Goal: Information Seeking & Learning: Understand process/instructions

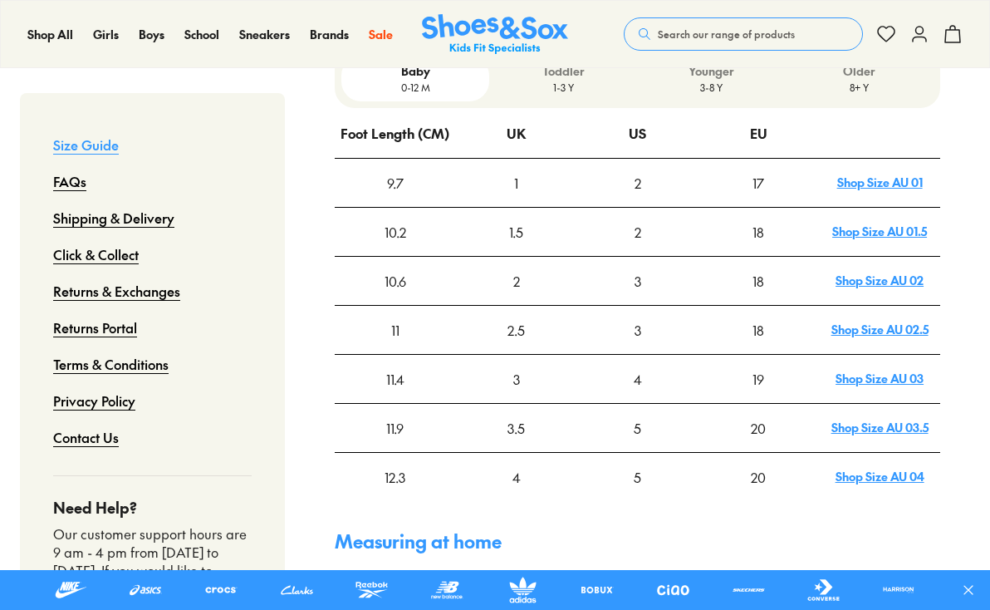
scroll to position [654, 0]
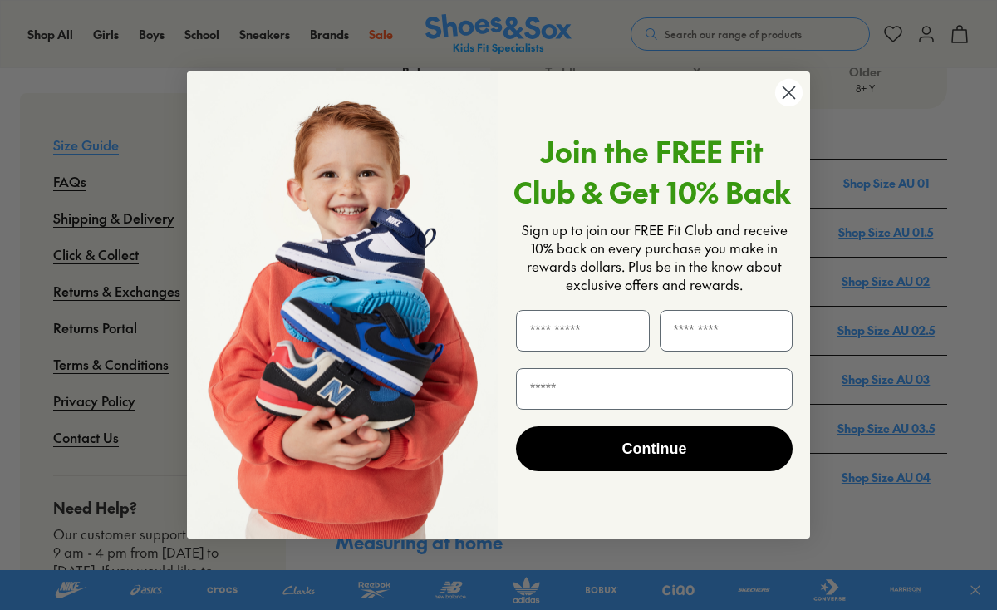
click at [796, 86] on circle "Close dialog" at bounding box center [788, 92] width 27 height 27
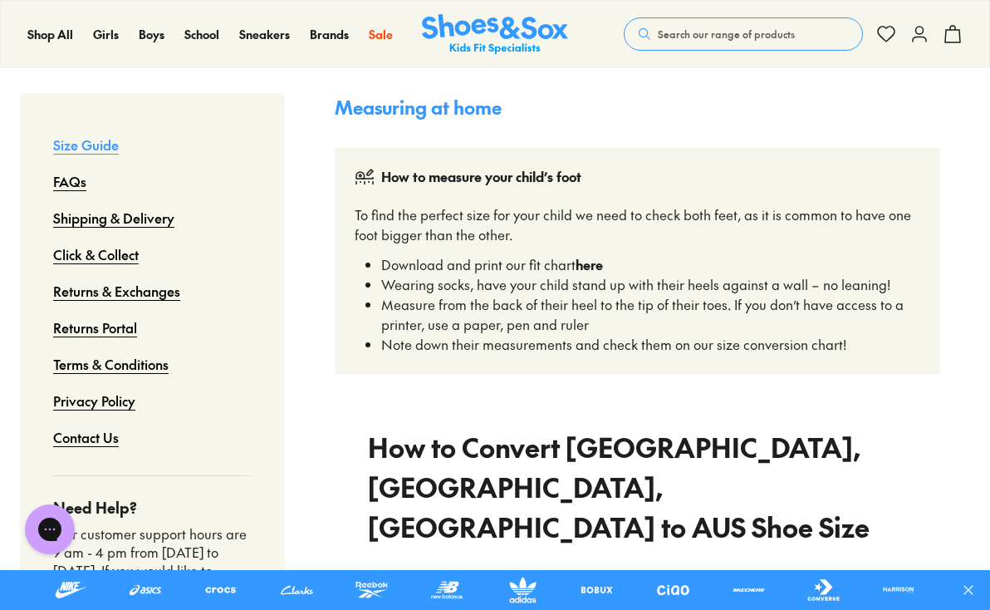
scroll to position [0, 0]
click at [586, 255] on strong "here" at bounding box center [589, 264] width 27 height 18
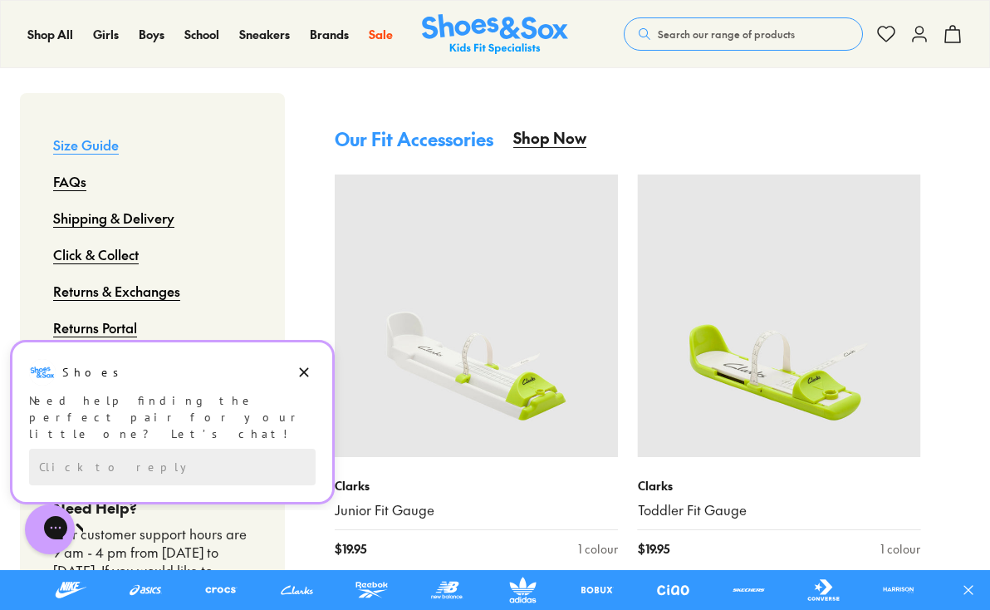
scroll to position [1924, 0]
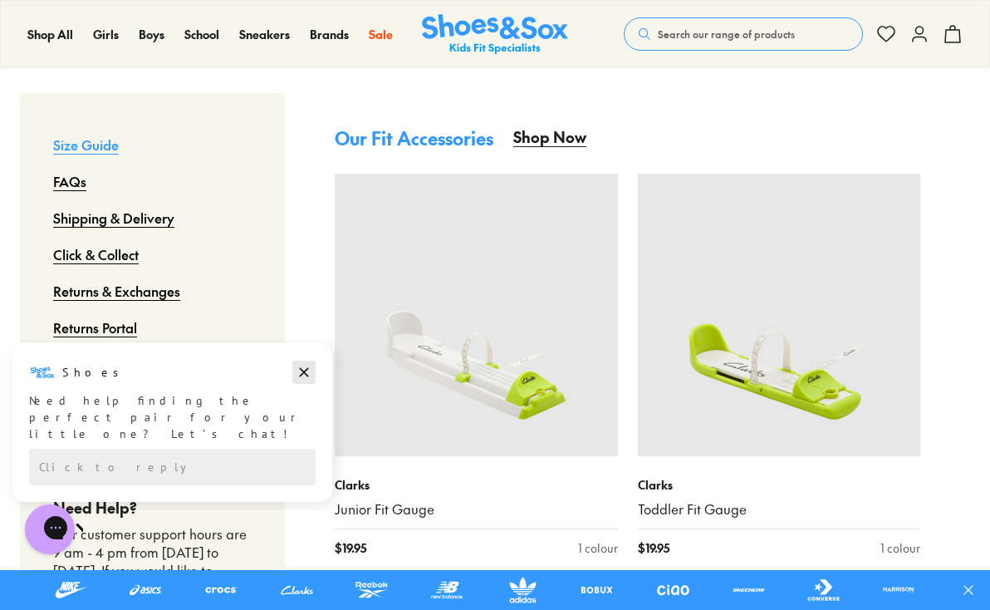
click at [308, 369] on icon "Dismiss campaign" at bounding box center [304, 372] width 17 height 20
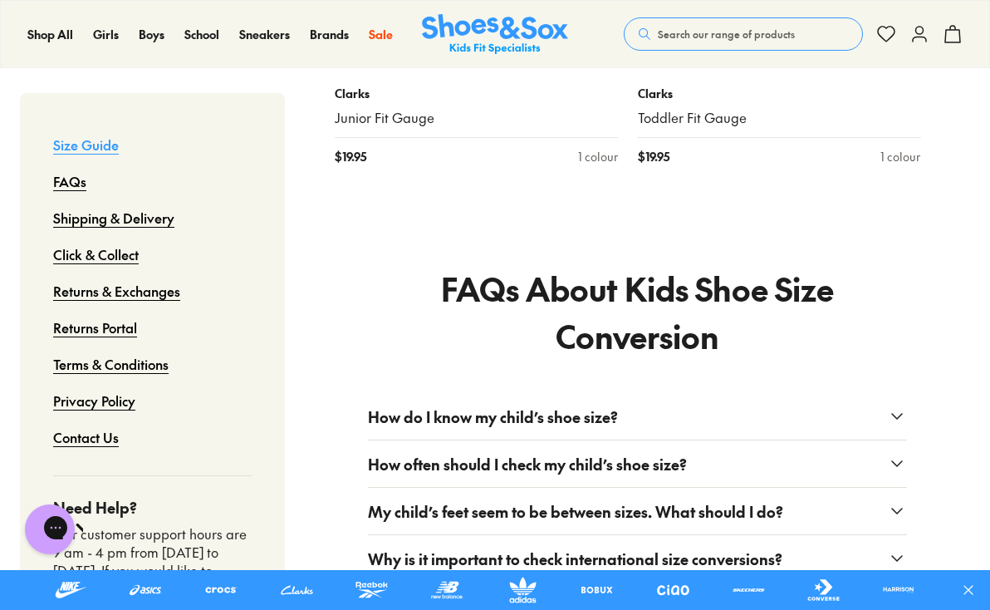
scroll to position [2346, 0]
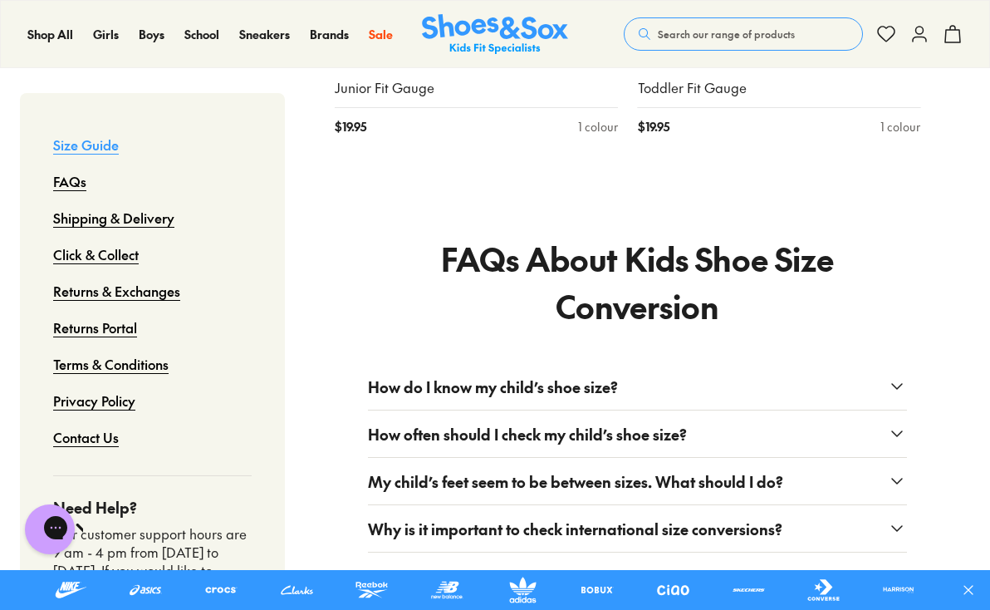
click at [895, 424] on icon at bounding box center [897, 434] width 20 height 20
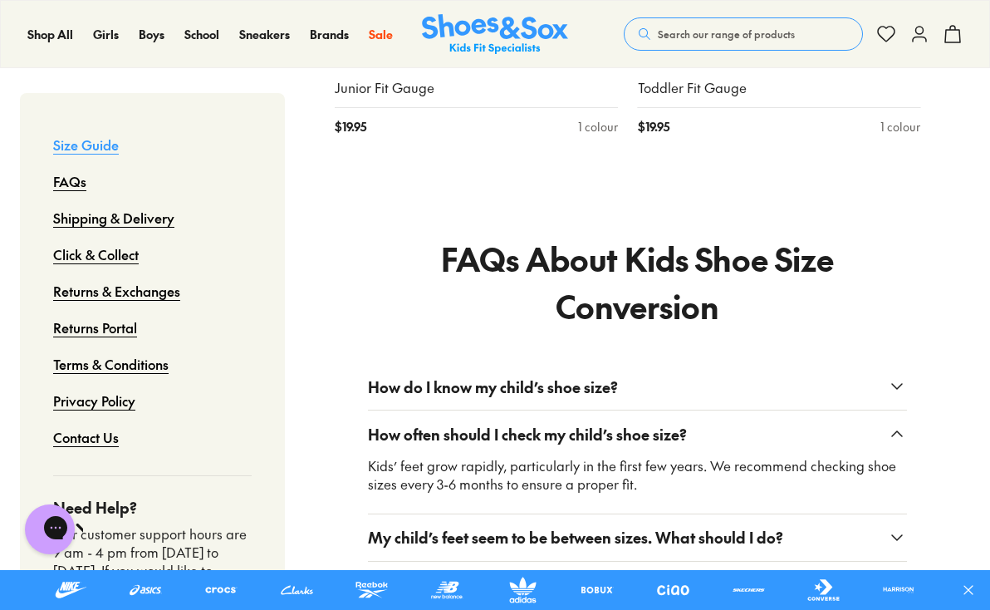
click at [891, 527] on icon at bounding box center [897, 537] width 20 height 20
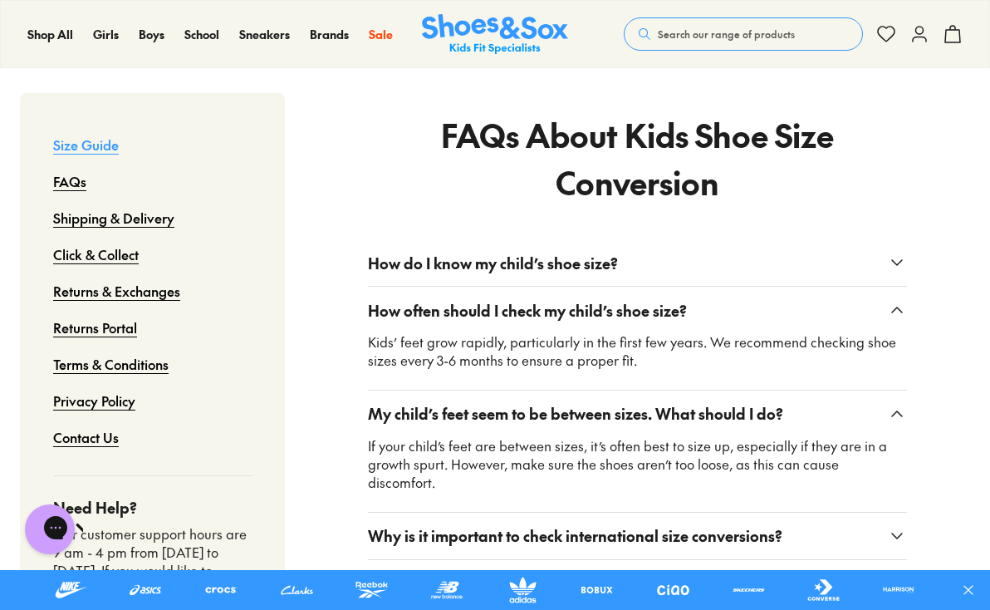
scroll to position [2480, 0]
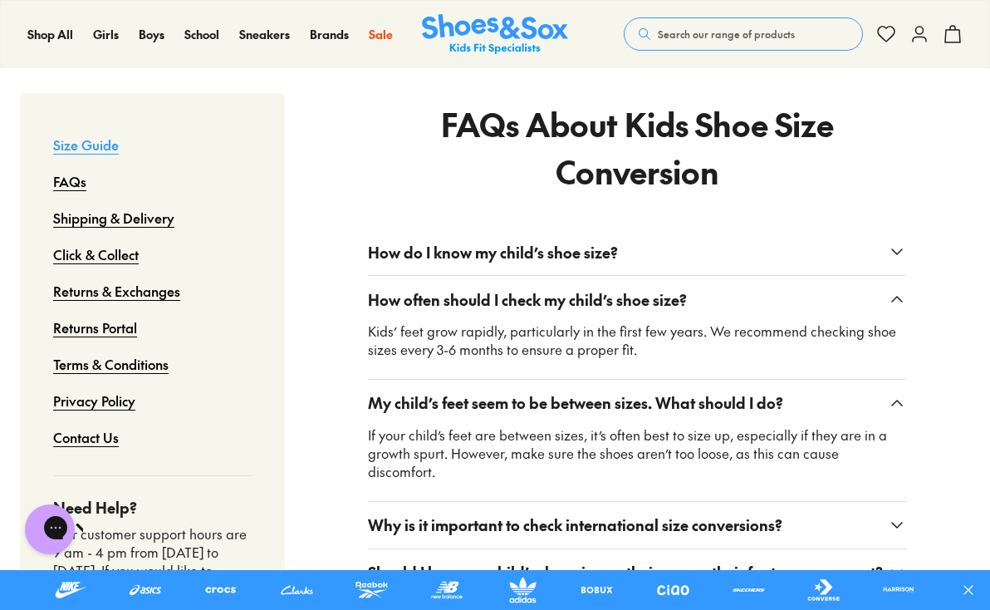
click at [896, 249] on use at bounding box center [897, 251] width 10 height 5
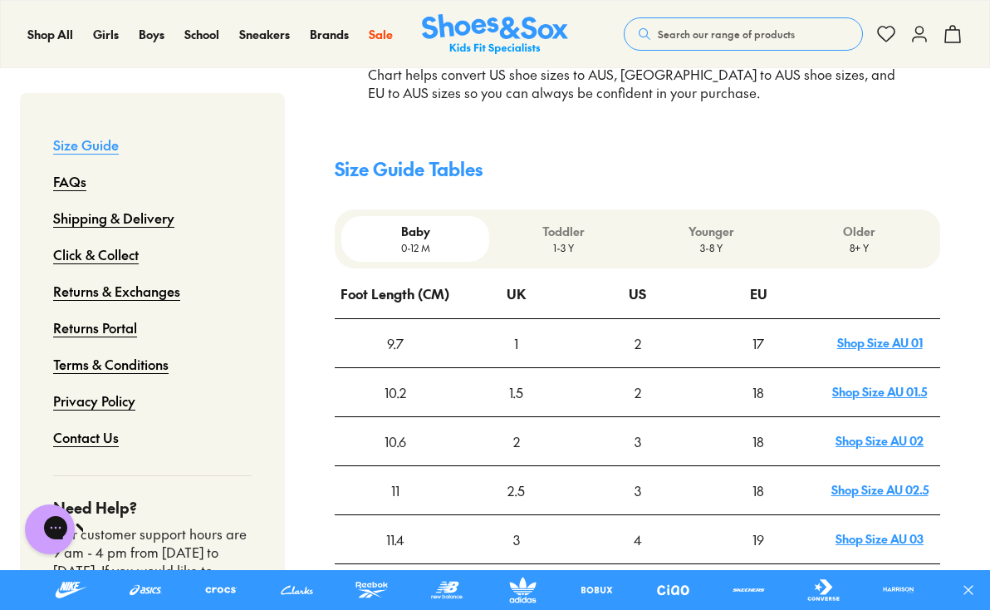
scroll to position [493, 0]
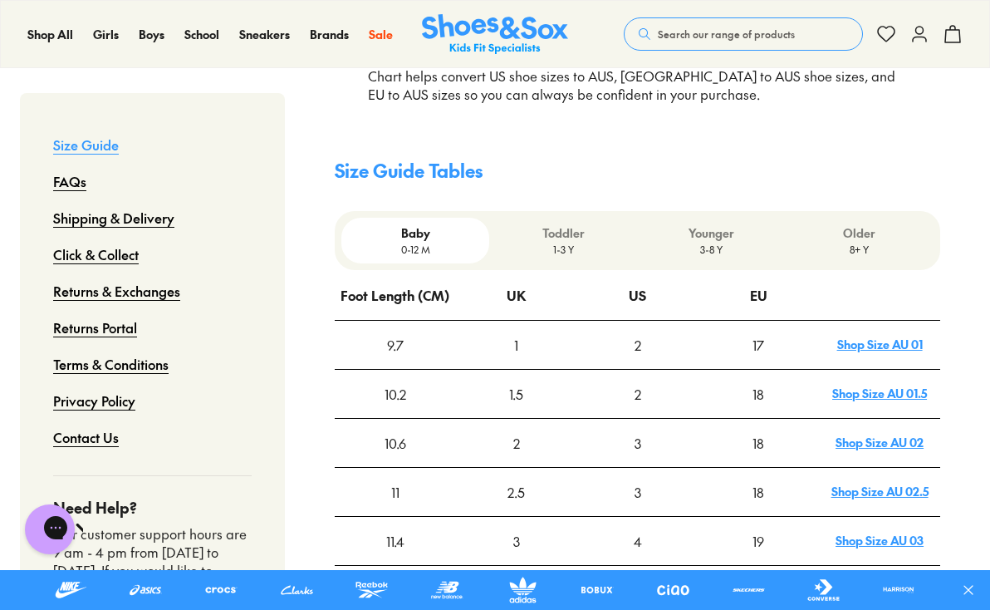
click at [708, 242] on p "3-8 Y" at bounding box center [712, 249] width 135 height 15
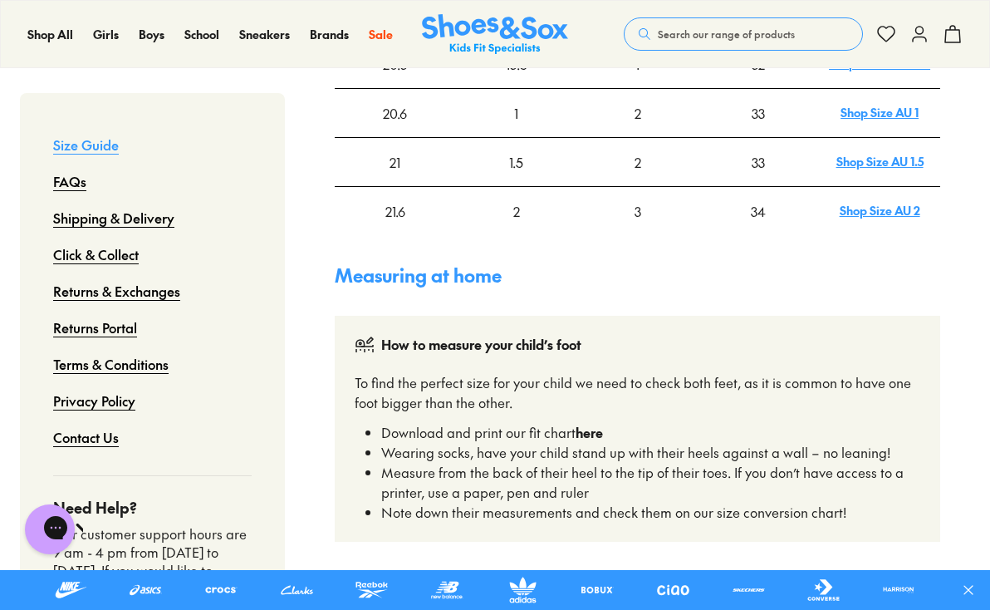
scroll to position [1118, 0]
click at [592, 422] on strong "here" at bounding box center [589, 431] width 27 height 18
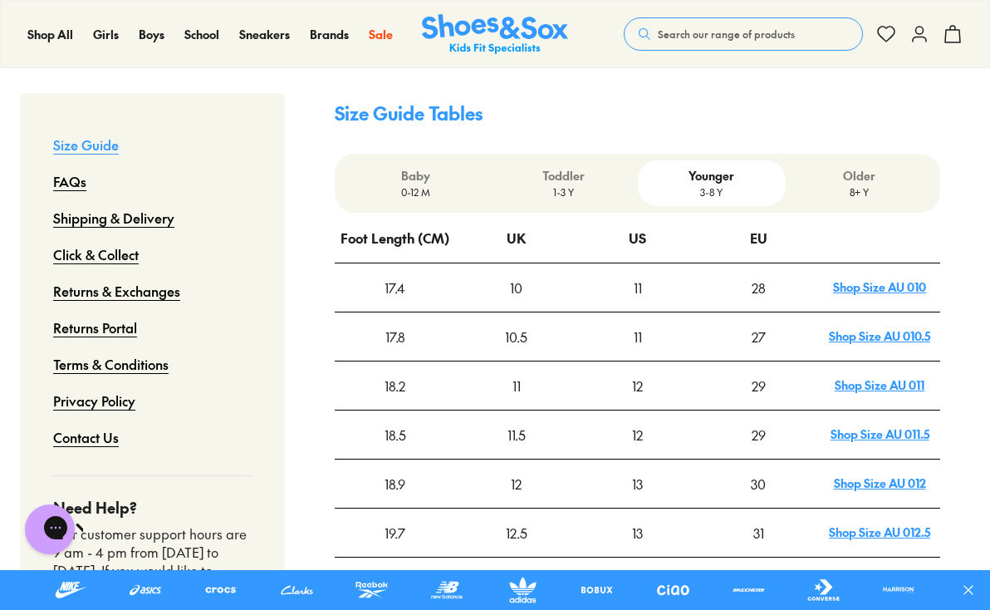
scroll to position [573, 0]
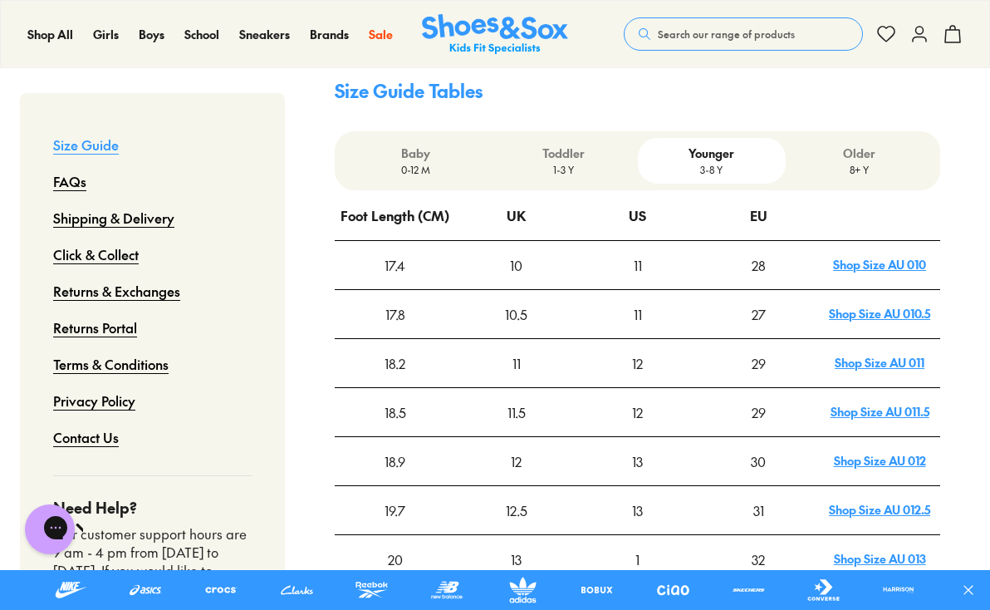
click at [561, 162] on p "1-3 Y" at bounding box center [563, 169] width 135 height 15
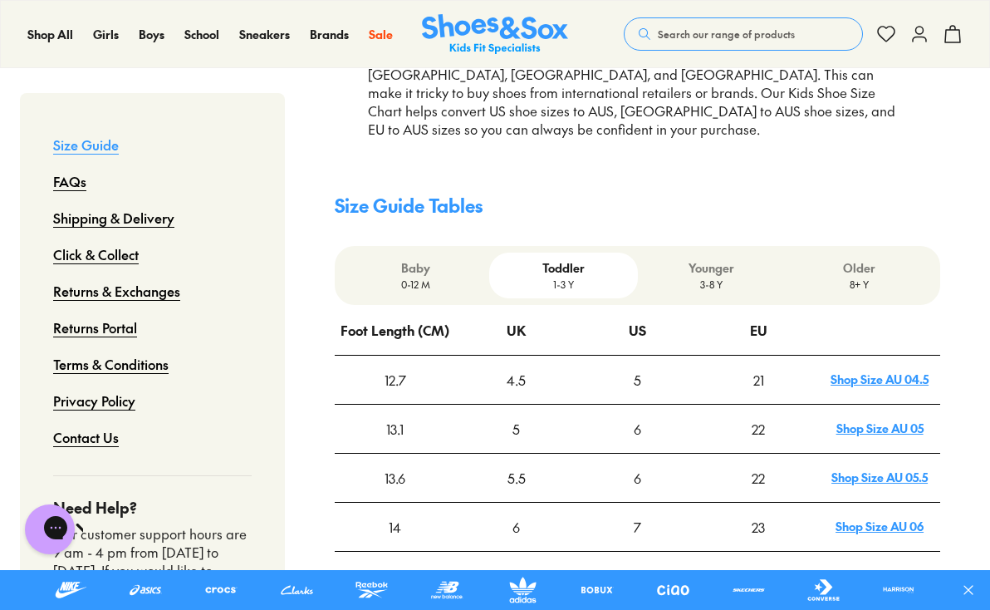
scroll to position [455, 0]
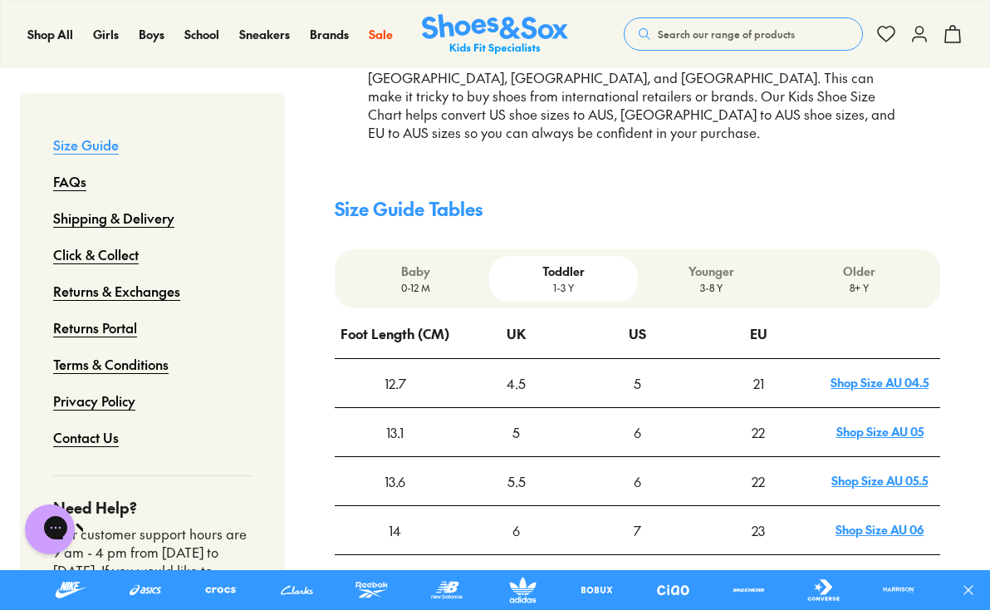
click at [710, 280] on p "3-8 Y" at bounding box center [712, 287] width 135 height 15
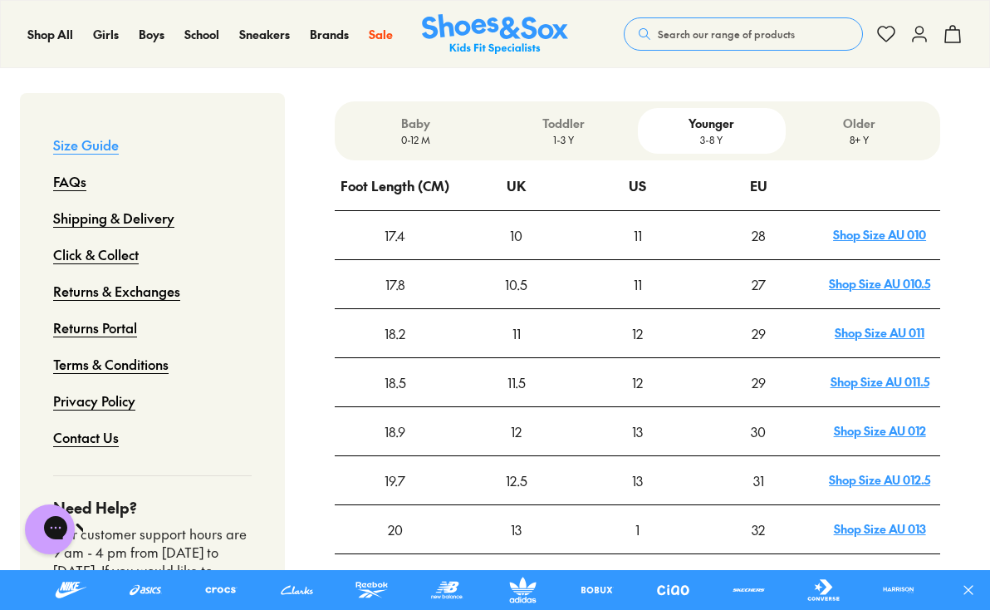
scroll to position [601, 0]
